Goal: Find specific page/section: Find specific page/section

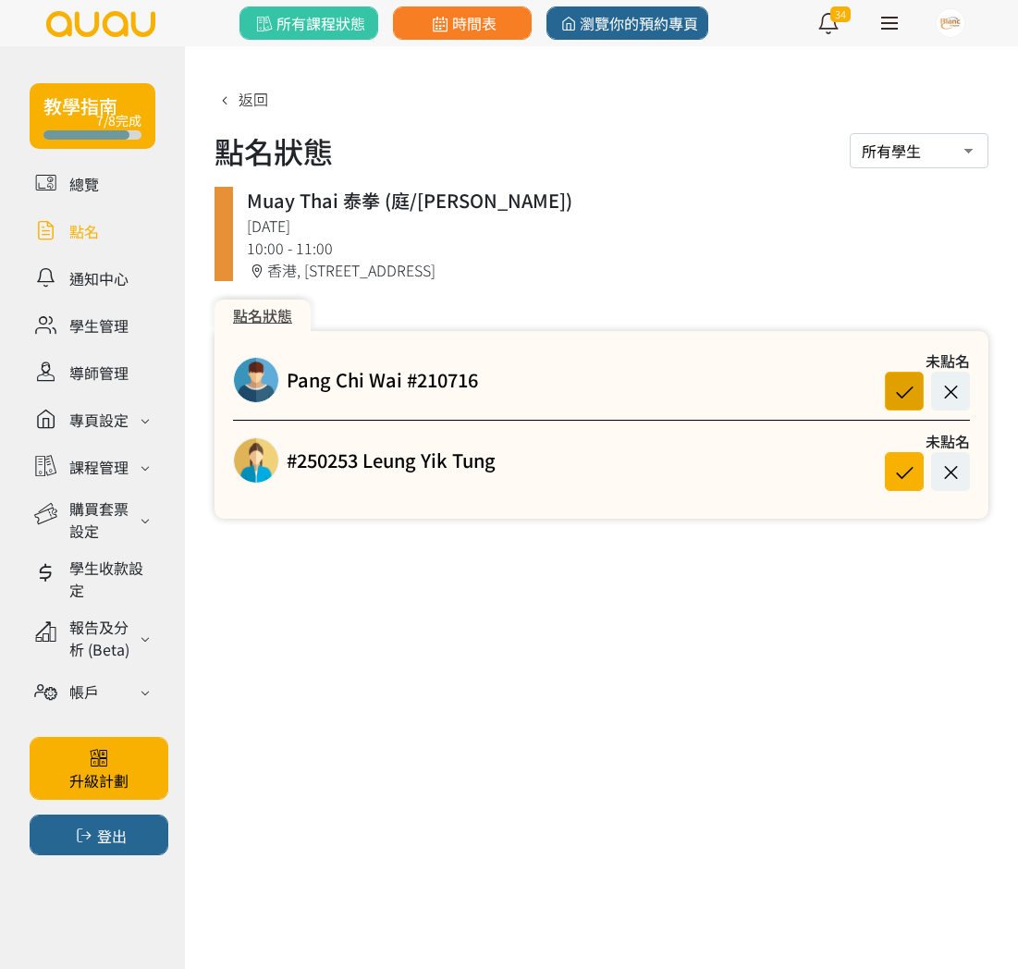
click at [912, 395] on icon at bounding box center [904, 391] width 35 height 25
click at [84, 339] on link at bounding box center [93, 325] width 126 height 32
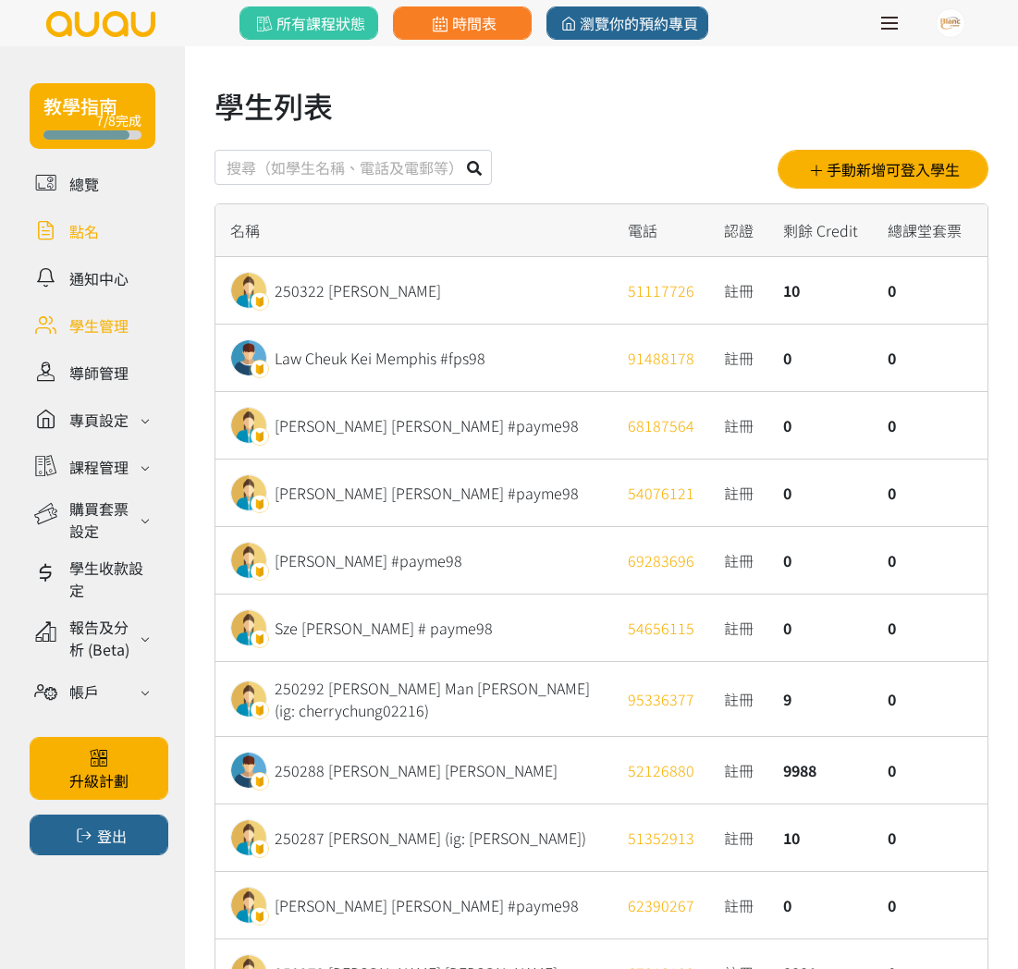
click at [106, 229] on link at bounding box center [93, 231] width 126 height 32
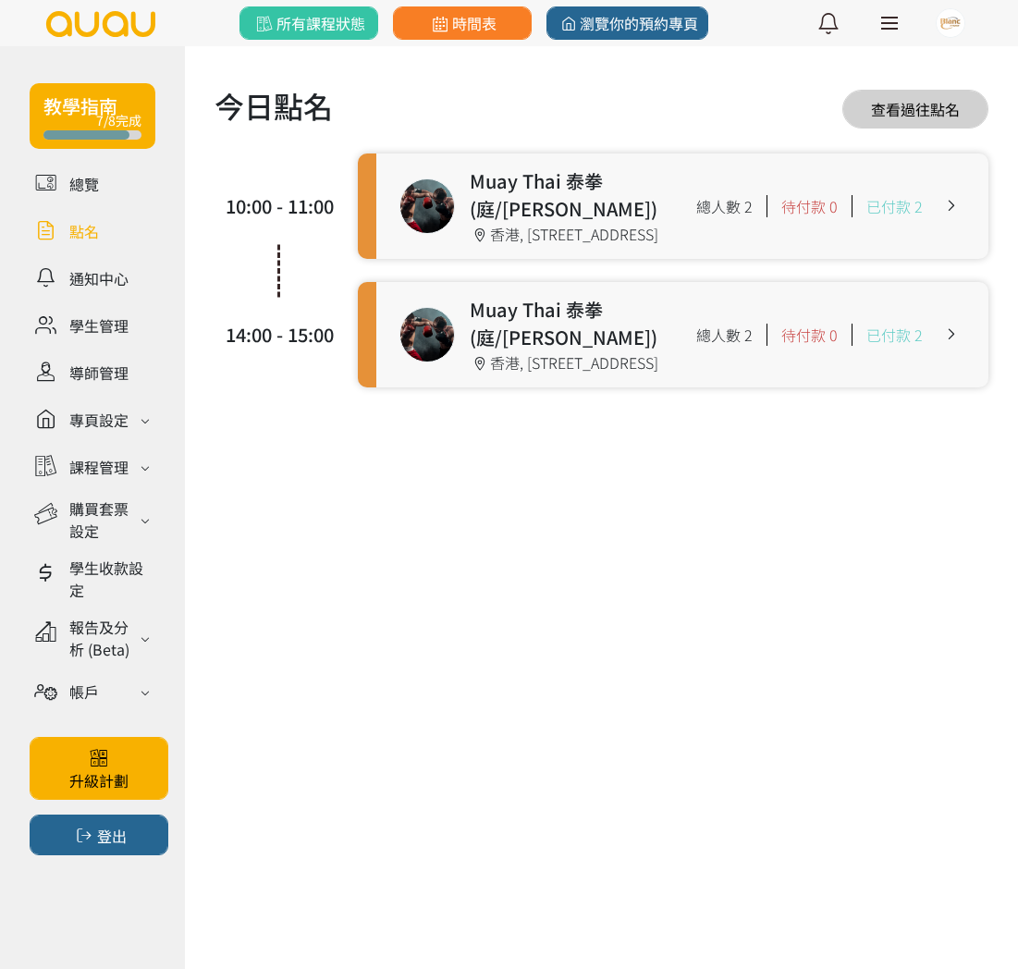
click at [818, 197] on link at bounding box center [682, 206] width 612 height 105
